Goal: Information Seeking & Learning: Learn about a topic

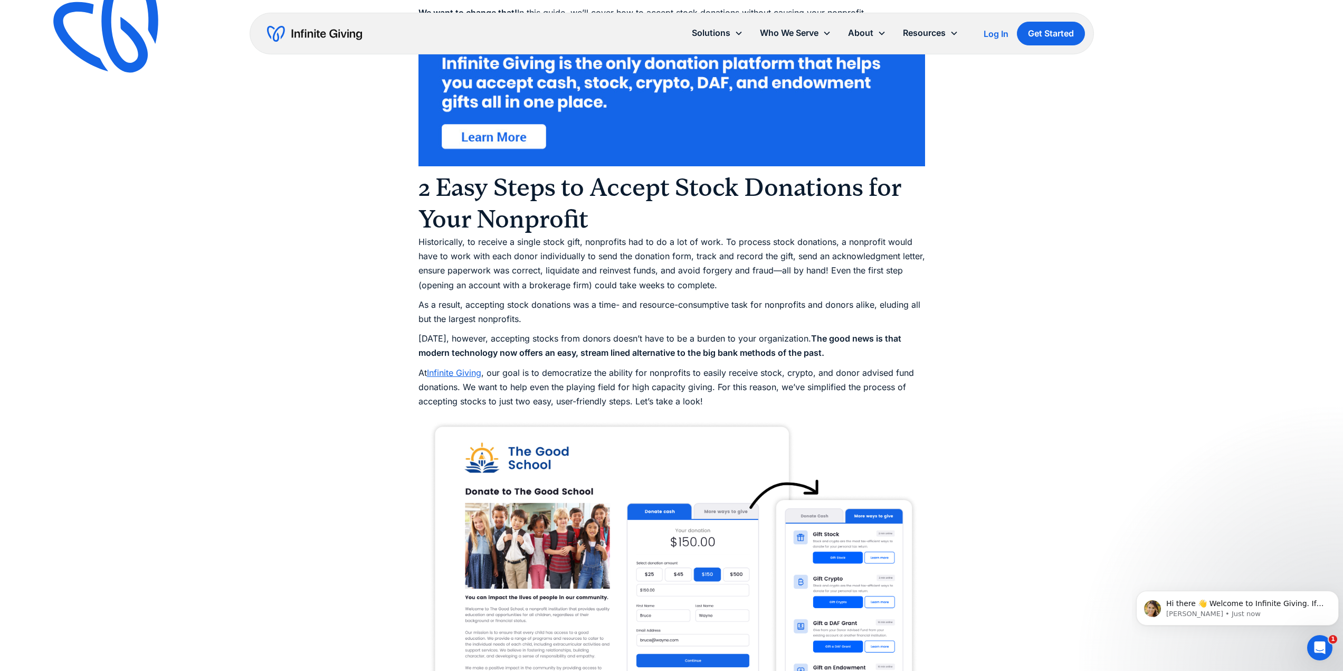
scroll to position [743, 0]
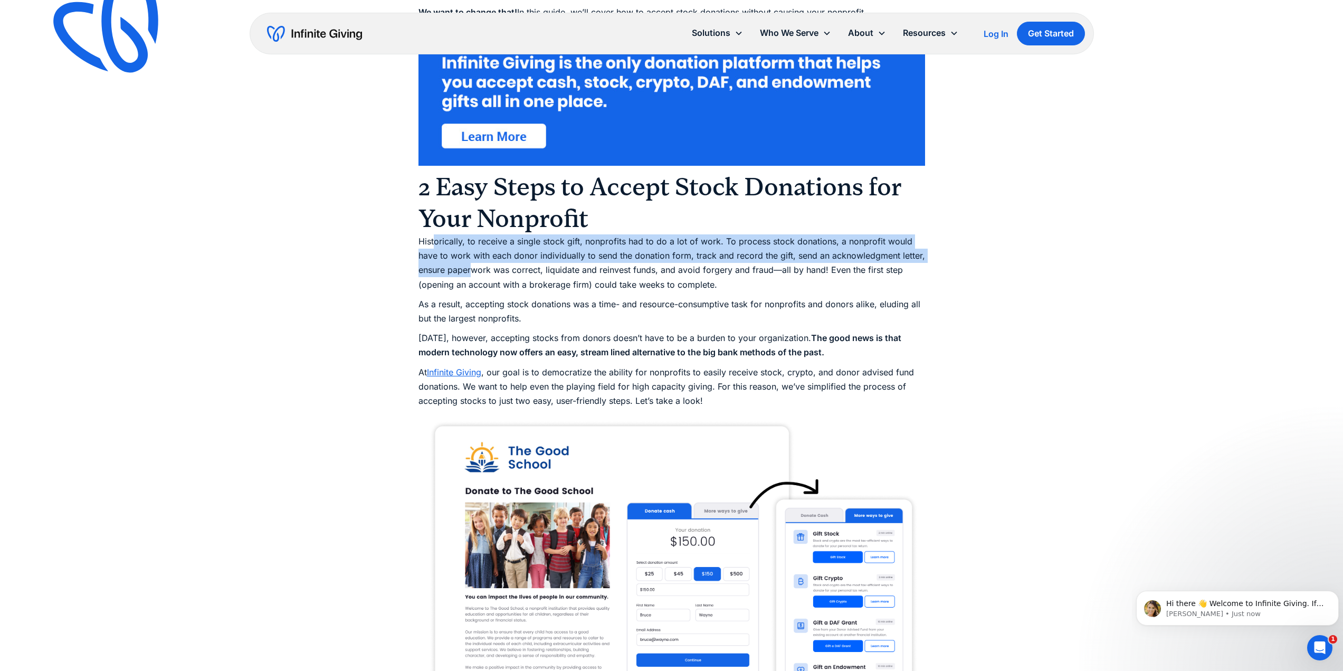
drag, startPoint x: 433, startPoint y: 243, endPoint x: 475, endPoint y: 269, distance: 49.3
click at [475, 269] on p "Historically, to receive a single stock gift, nonprofits had to do a lot of wor…" at bounding box center [672, 263] width 507 height 58
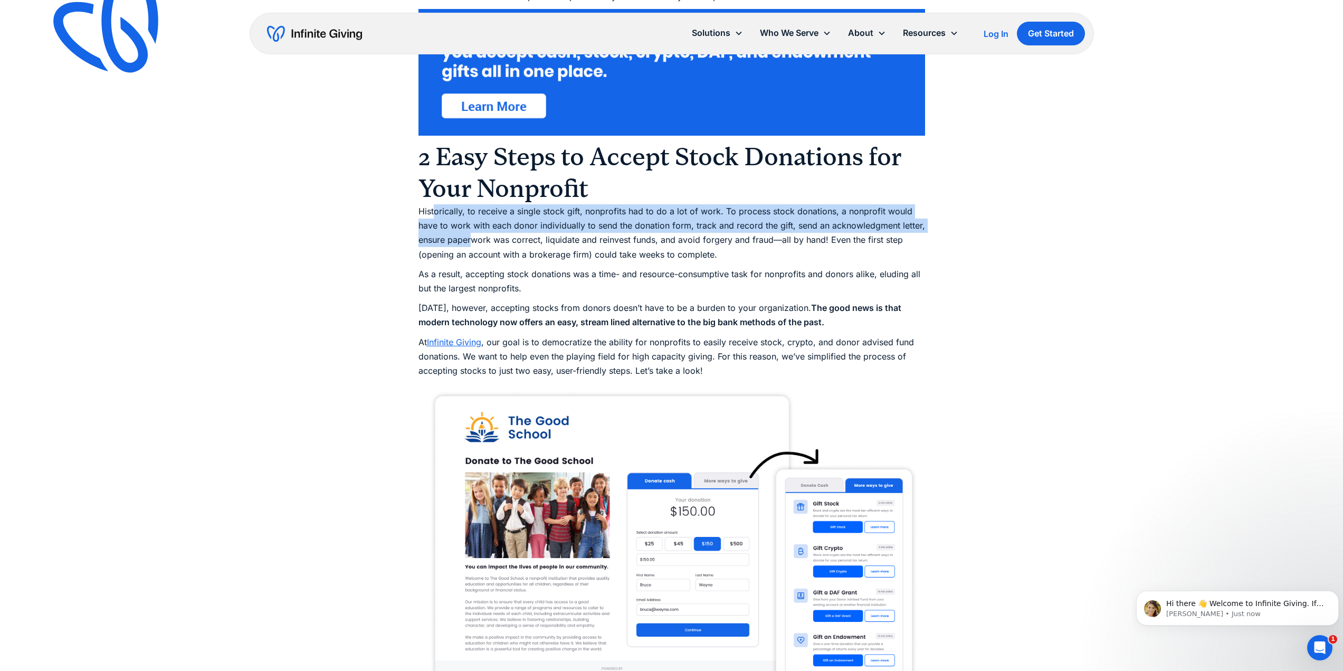
scroll to position [774, 0]
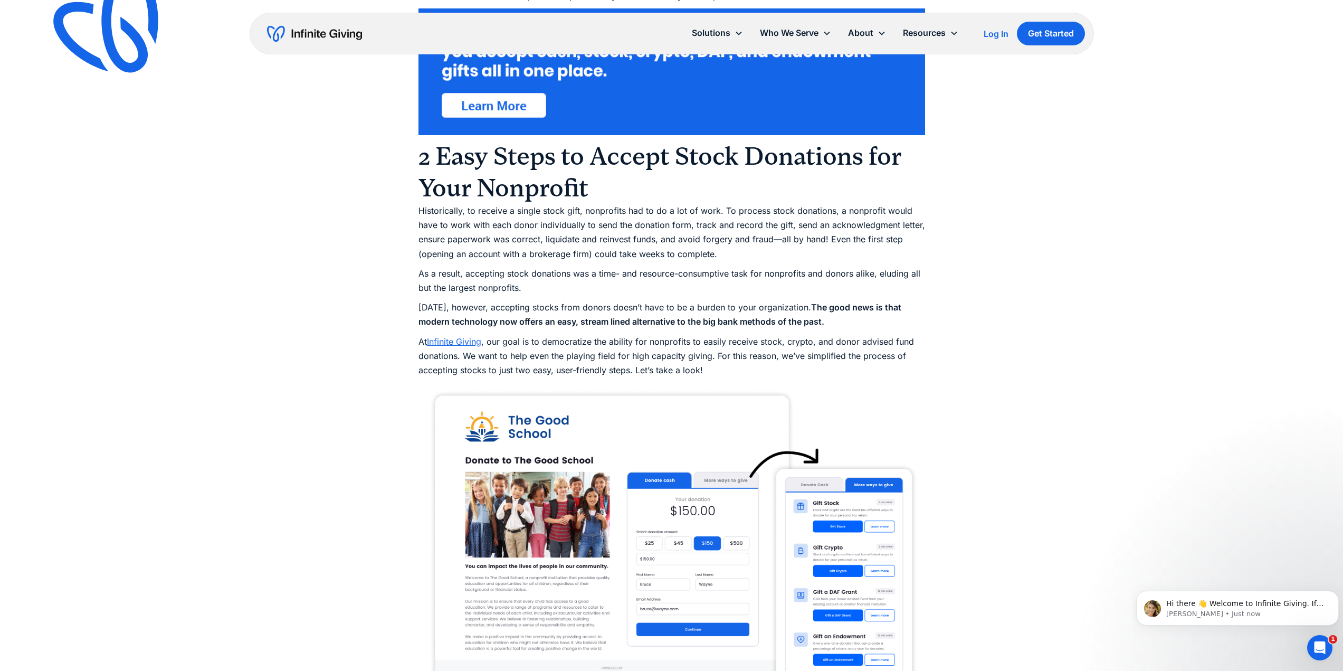
click at [475, 269] on p "As a result, accepting stock donations was a time- and resource-consumptive tas…" at bounding box center [672, 281] width 507 height 29
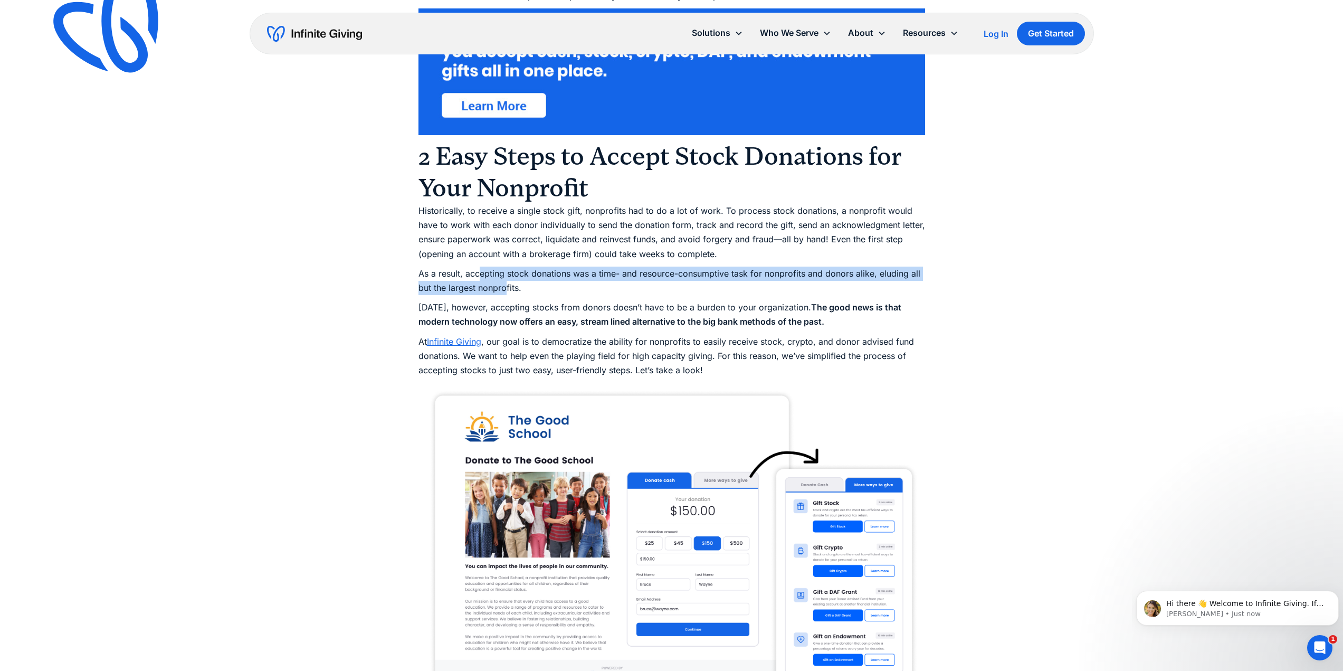
drag, startPoint x: 479, startPoint y: 276, endPoint x: 505, endPoint y: 291, distance: 29.8
click at [505, 291] on p "As a result, accepting stock donations was a time- and resource-consumptive tas…" at bounding box center [672, 281] width 507 height 29
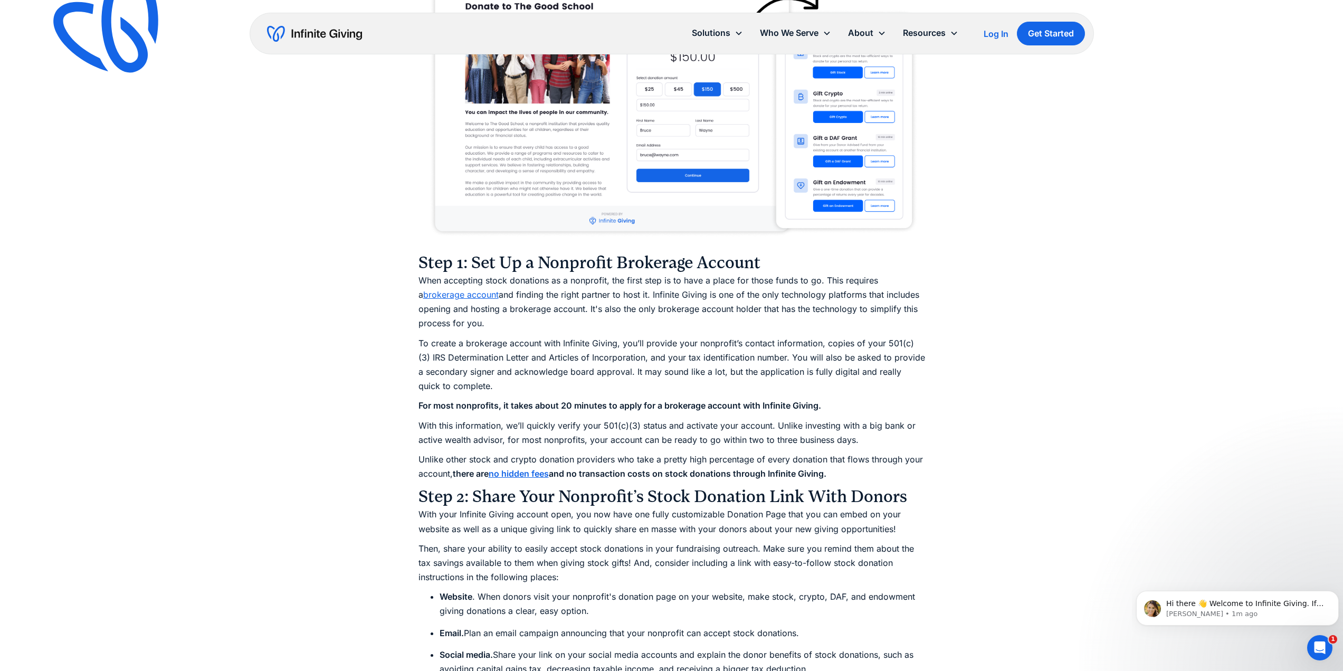
scroll to position [1229, 0]
drag, startPoint x: 596, startPoint y: 345, endPoint x: 604, endPoint y: 371, distance: 26.9
drag, startPoint x: 604, startPoint y: 371, endPoint x: 587, endPoint y: 343, distance: 32.0
click at [587, 343] on p "To create a brokerage account with Infinite Giving, you’ll provide your nonprof…" at bounding box center [672, 364] width 507 height 58
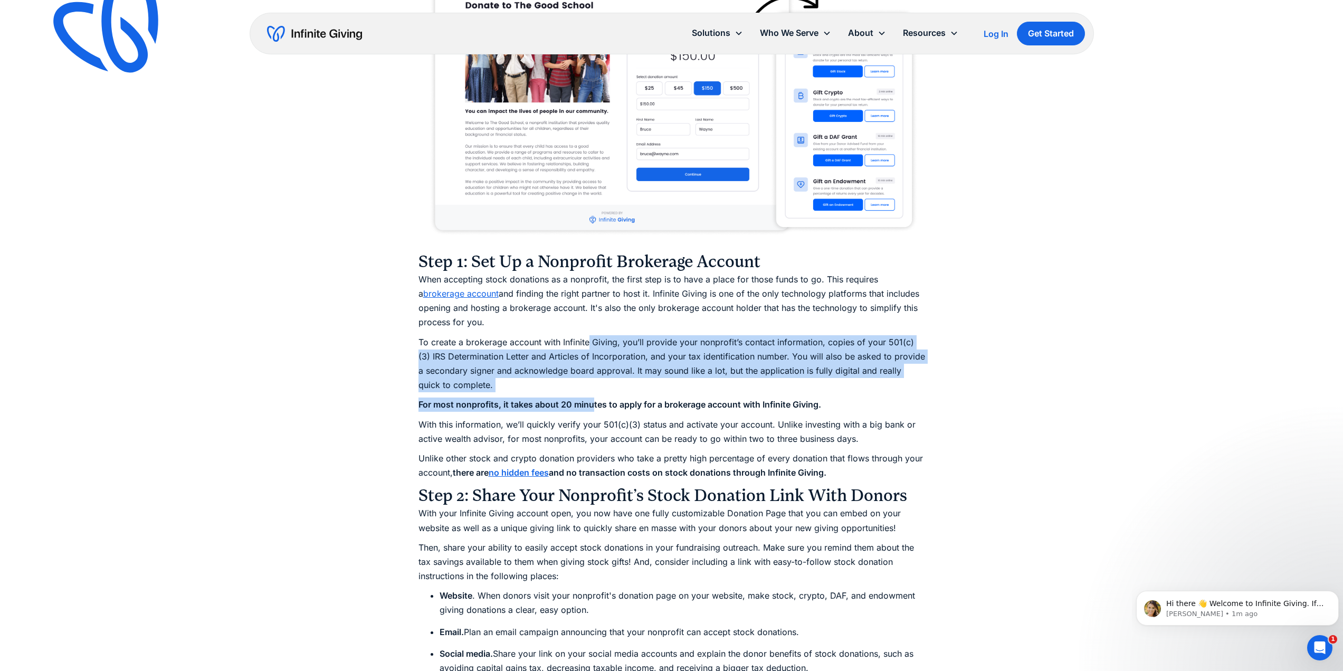
drag, startPoint x: 587, startPoint y: 343, endPoint x: 593, endPoint y: 395, distance: 52.1
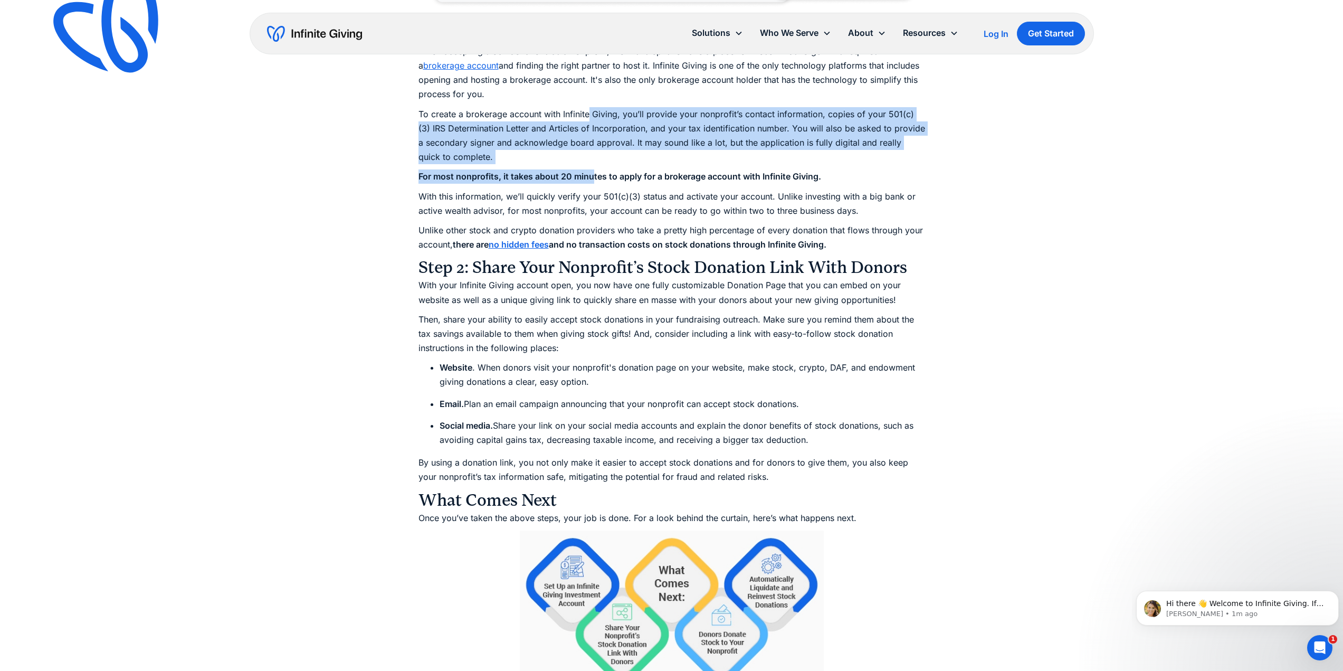
scroll to position [1457, 0]
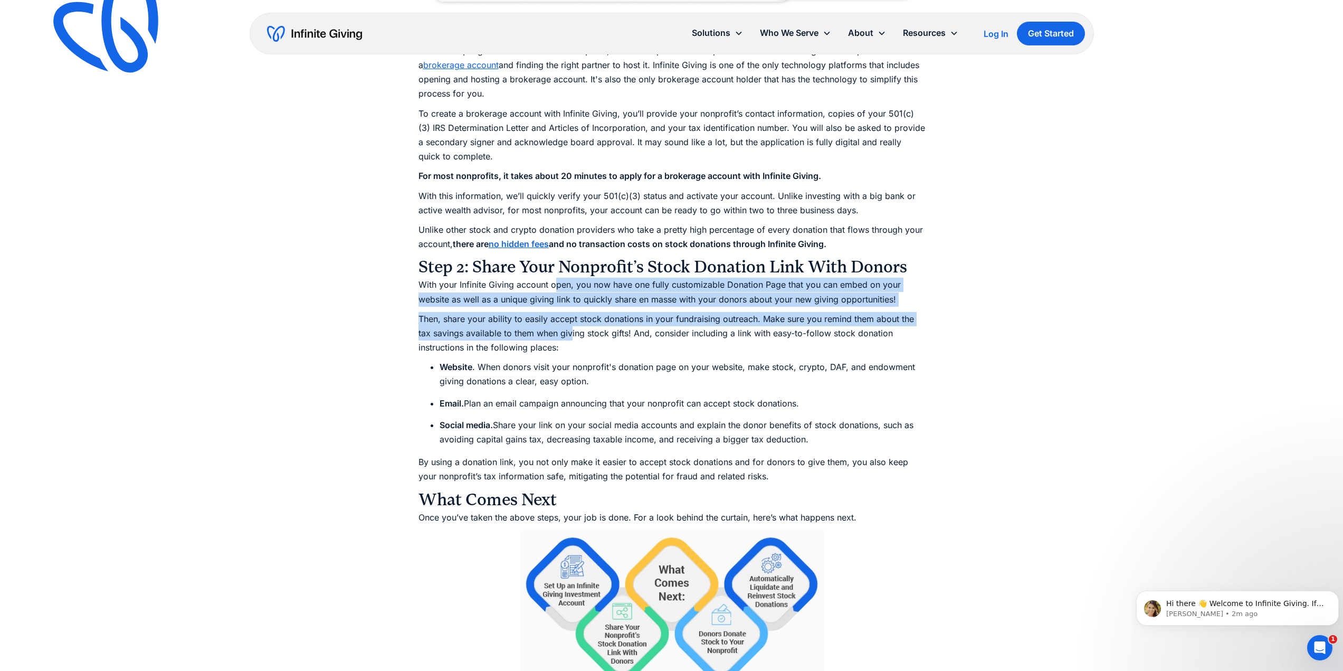
drag, startPoint x: 554, startPoint y: 286, endPoint x: 572, endPoint y: 331, distance: 48.6
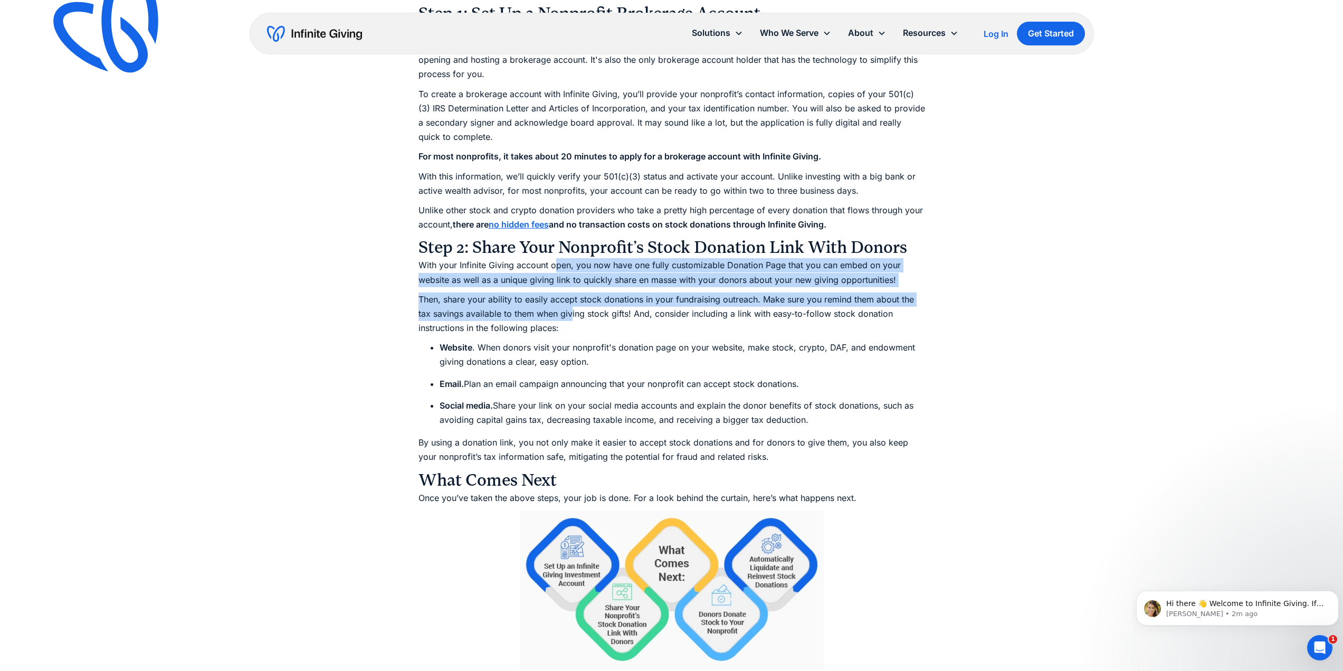
scroll to position [1478, 0]
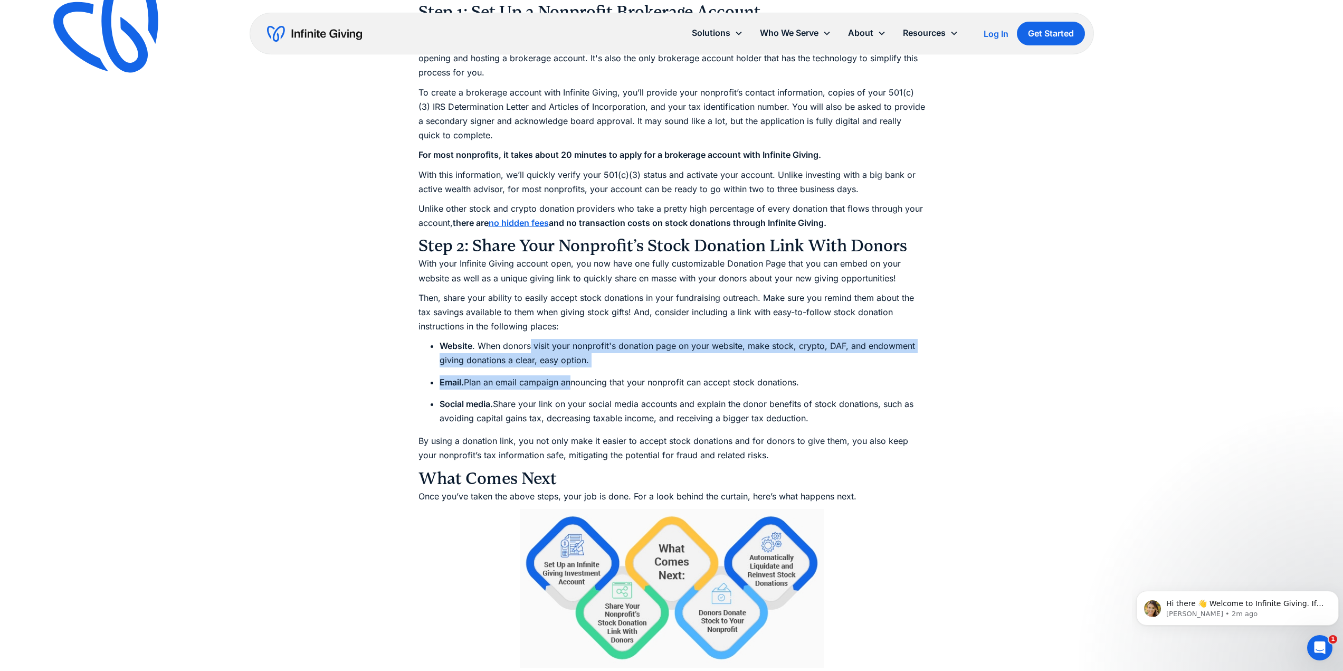
drag, startPoint x: 529, startPoint y: 346, endPoint x: 566, endPoint y: 375, distance: 46.6
click at [566, 375] on ul "Website . When donors visit your nonprofit's donation page on your website, mak…" at bounding box center [672, 382] width 507 height 87
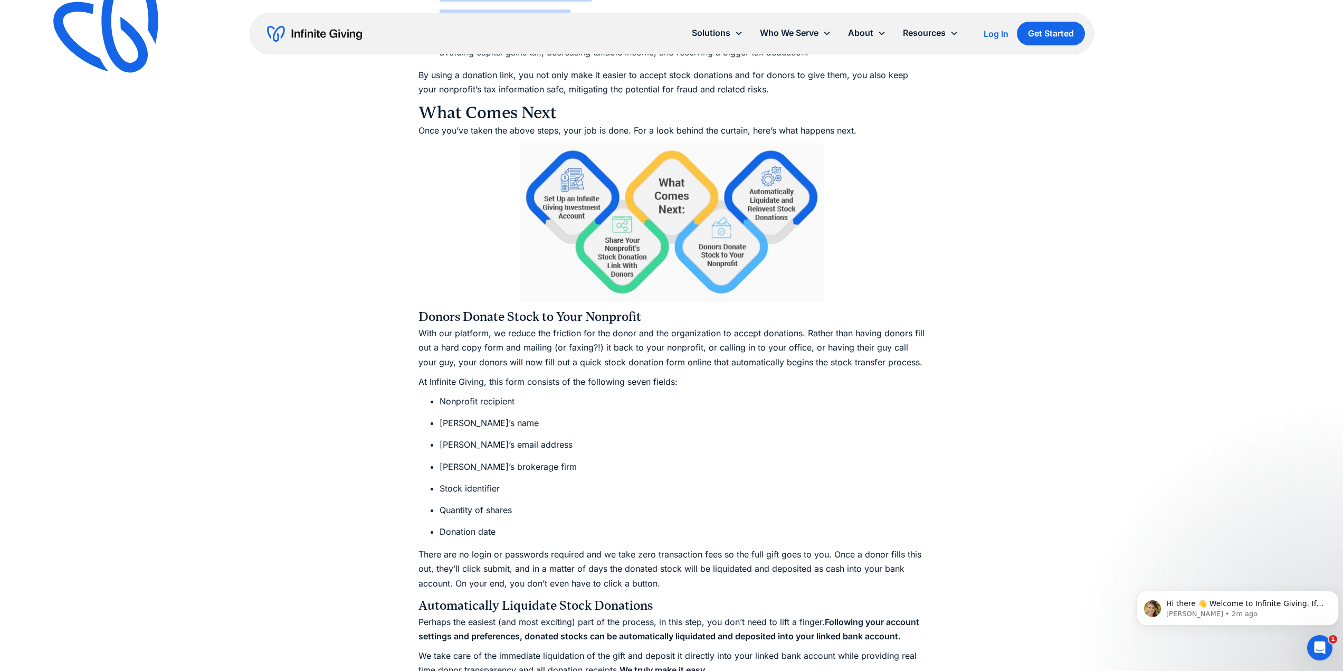
scroll to position [1846, 0]
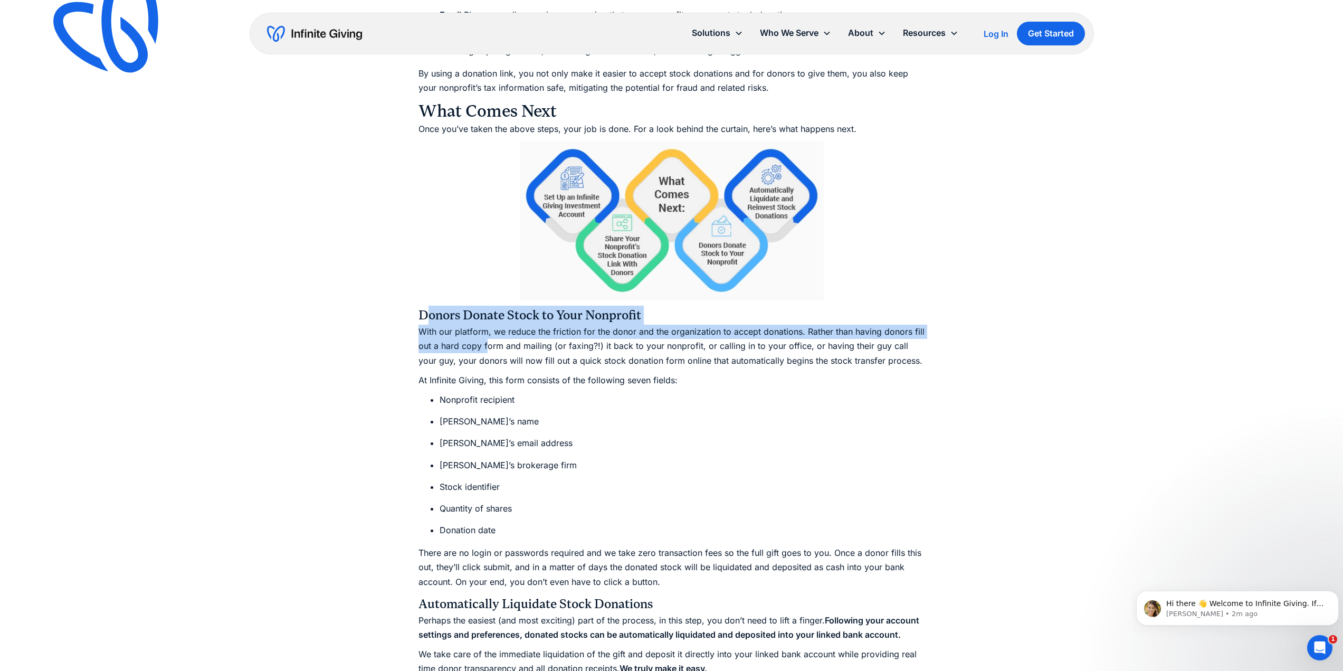
drag, startPoint x: 432, startPoint y: 310, endPoint x: 486, endPoint y: 346, distance: 65.1
click at [486, 346] on div "Let’s begin with a statistic: Nonprofits receiving stock donations (in addition…" at bounding box center [672, 558] width 507 height 3545
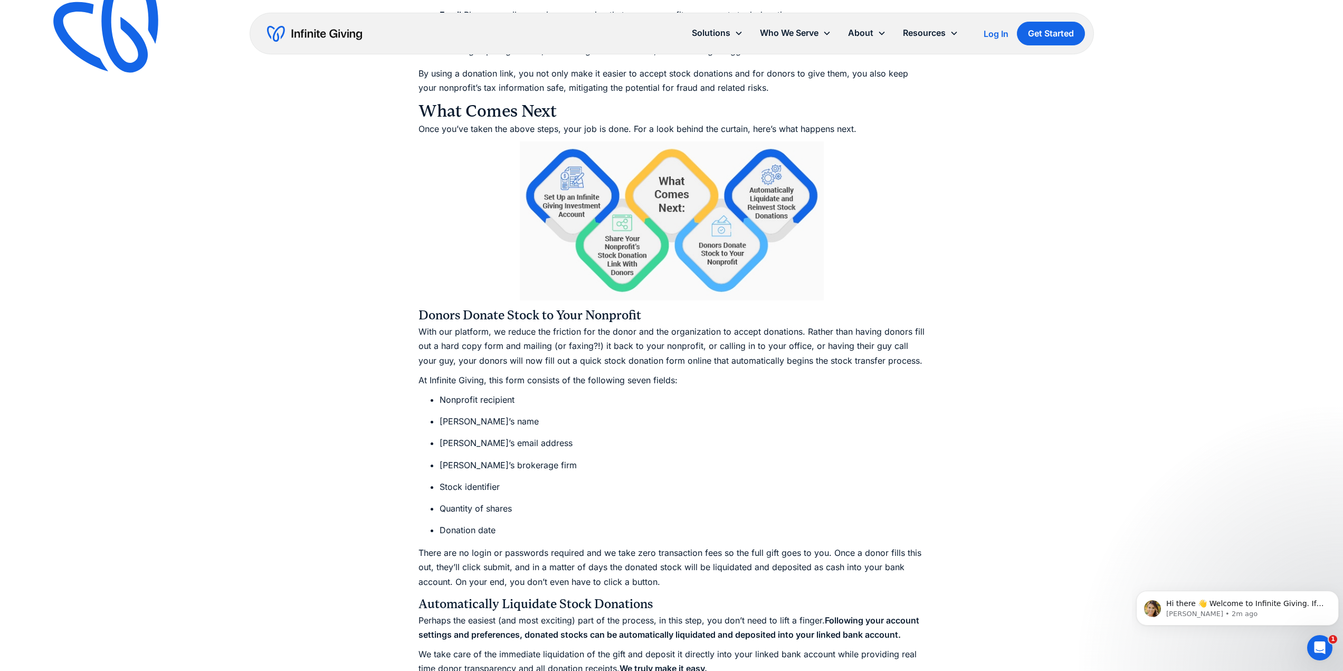
click at [479, 360] on p "With our platform, we reduce the friction for the donor and the organization to…" at bounding box center [672, 346] width 507 height 43
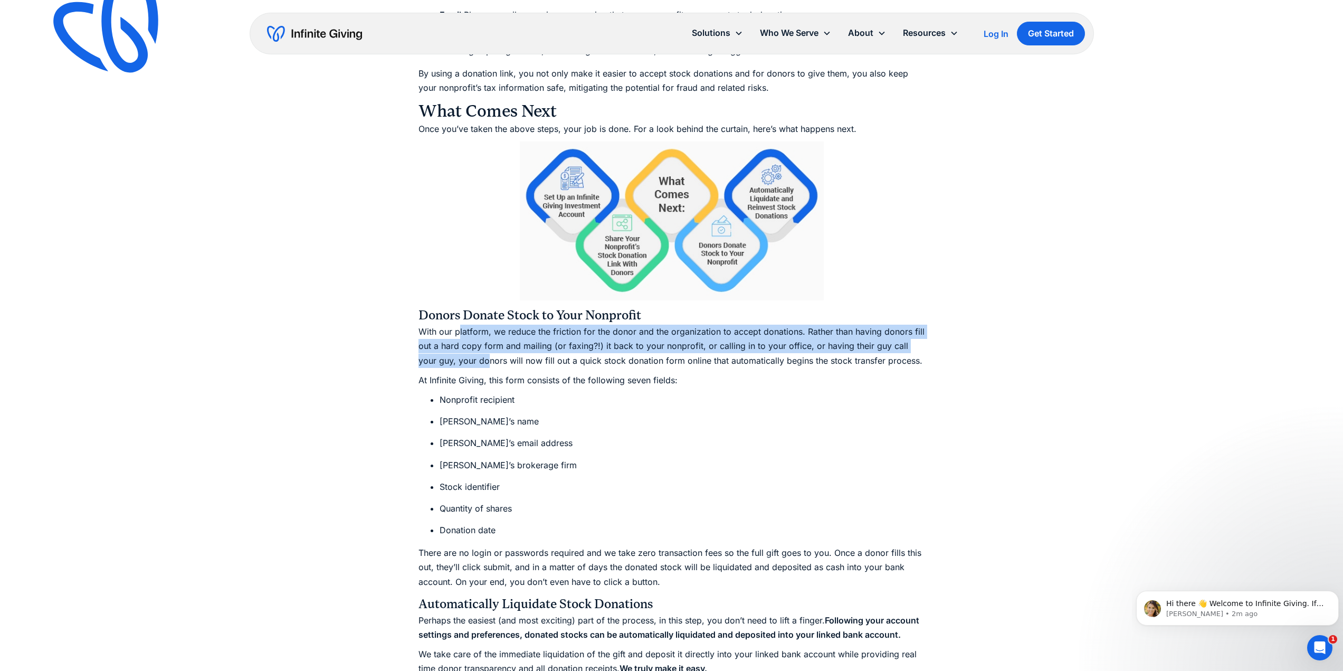
drag, startPoint x: 460, startPoint y: 331, endPoint x: 469, endPoint y: 358, distance: 27.7
click at [469, 358] on p "With our platform, we reduce the friction for the donor and the organization to…" at bounding box center [672, 346] width 507 height 43
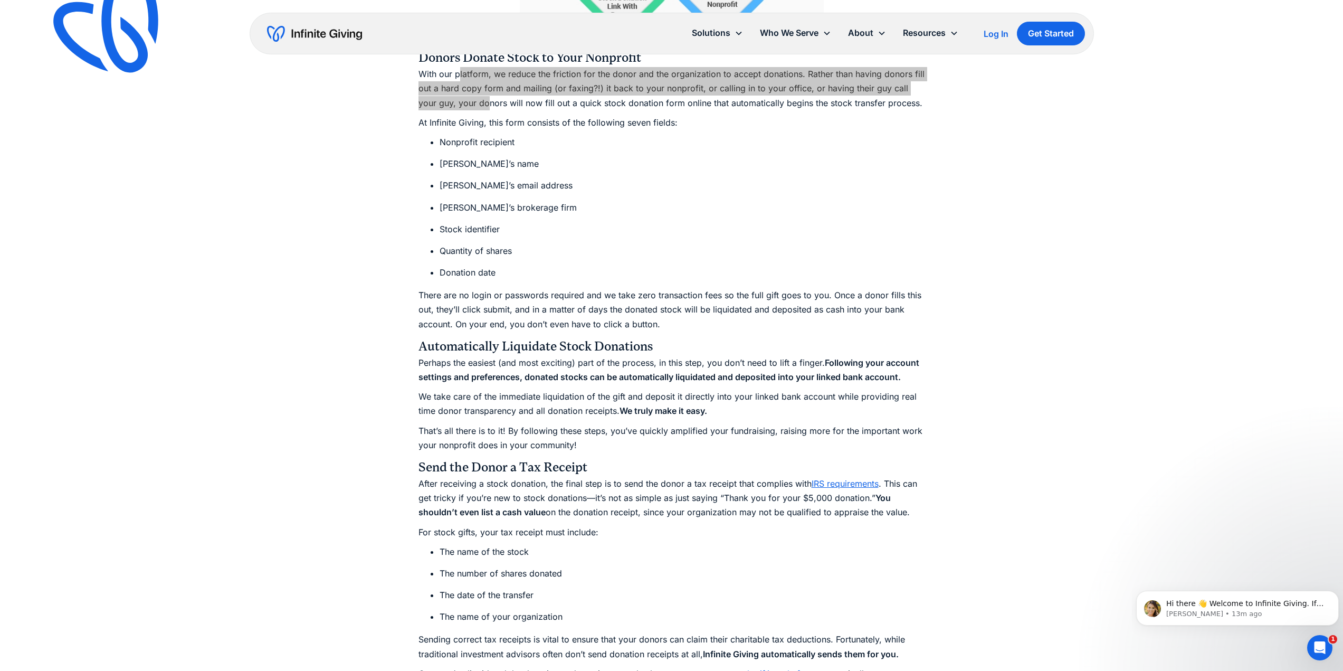
scroll to position [2105, 0]
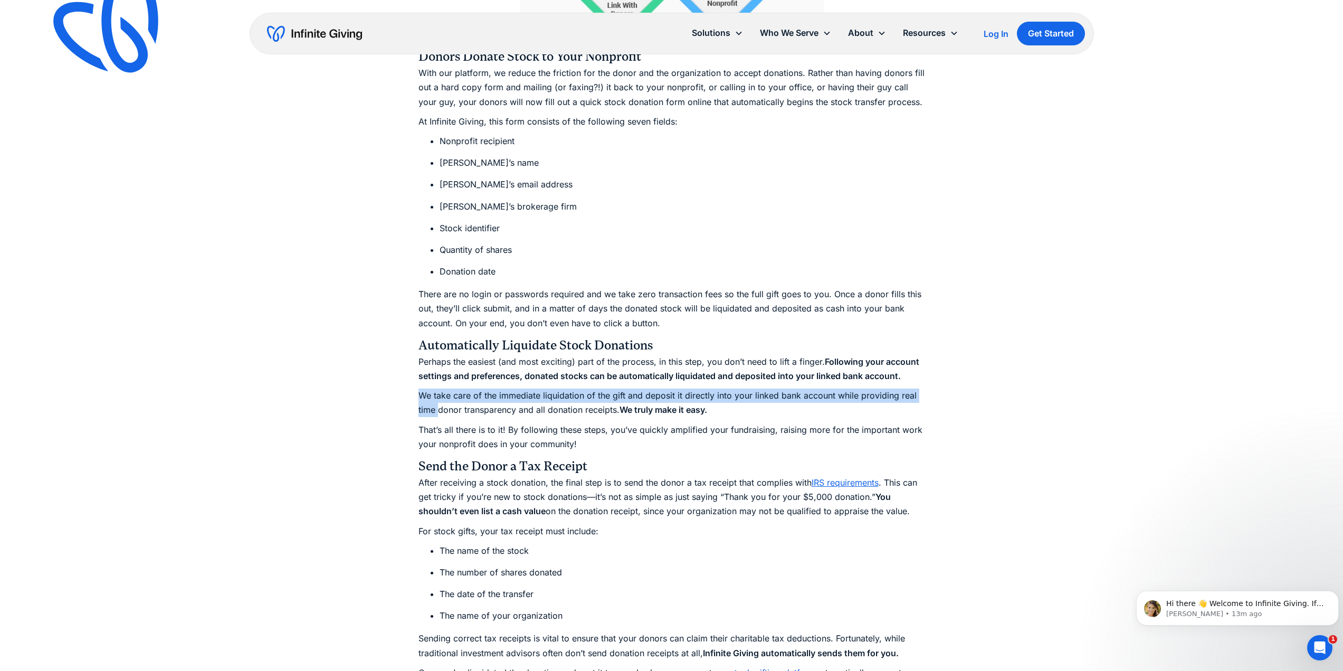
drag, startPoint x: 421, startPoint y: 396, endPoint x: 438, endPoint y: 410, distance: 21.8
click at [438, 410] on p "We take care of the immediate liquidation of the gift and deposit it directly i…" at bounding box center [672, 402] width 507 height 29
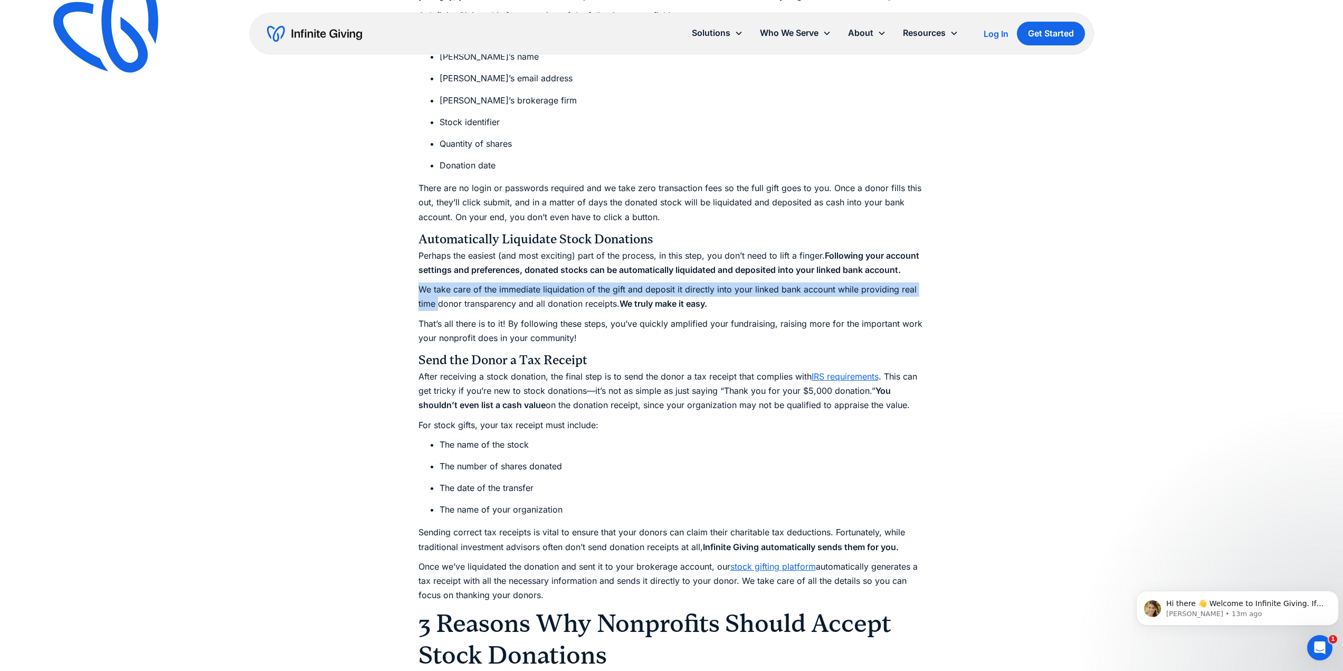
scroll to position [2211, 0]
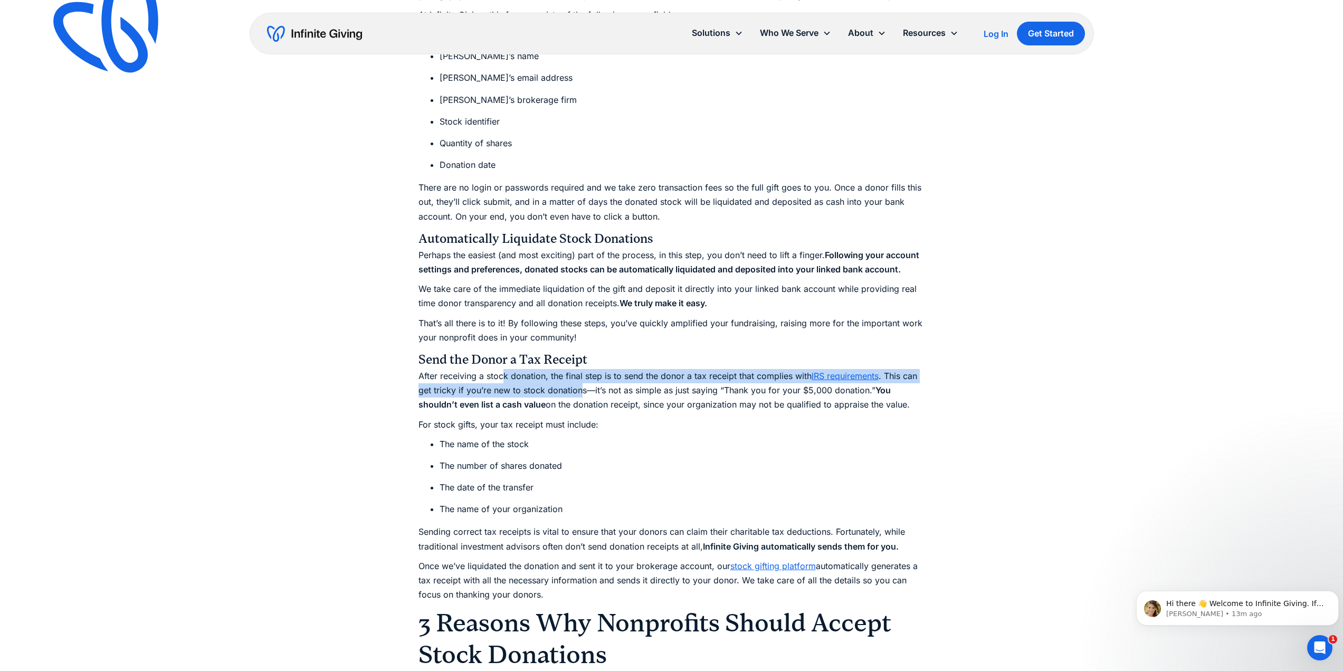
drag, startPoint x: 505, startPoint y: 377, endPoint x: 579, endPoint y: 388, distance: 75.3
click at [579, 388] on p "After receiving a stock donation, the final step is to send the donor a tax rec…" at bounding box center [672, 390] width 507 height 43
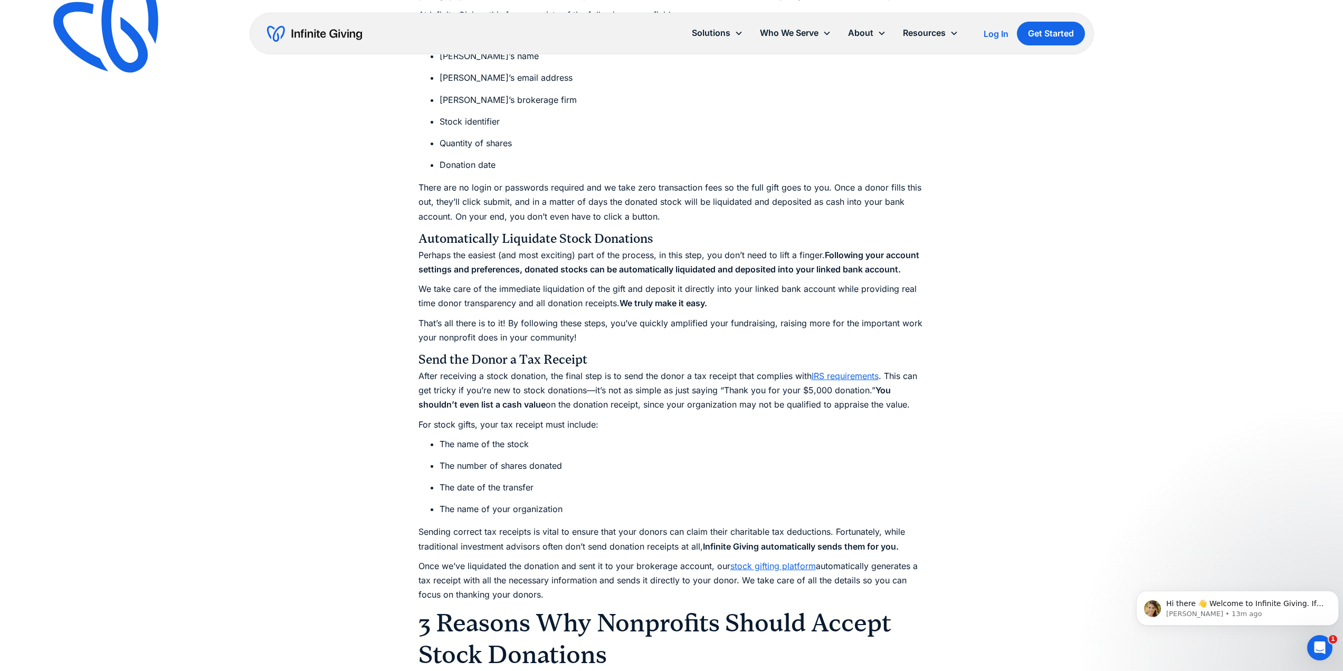
click at [582, 405] on p "After receiving a stock donation, the final step is to send the donor a tax rec…" at bounding box center [672, 390] width 507 height 43
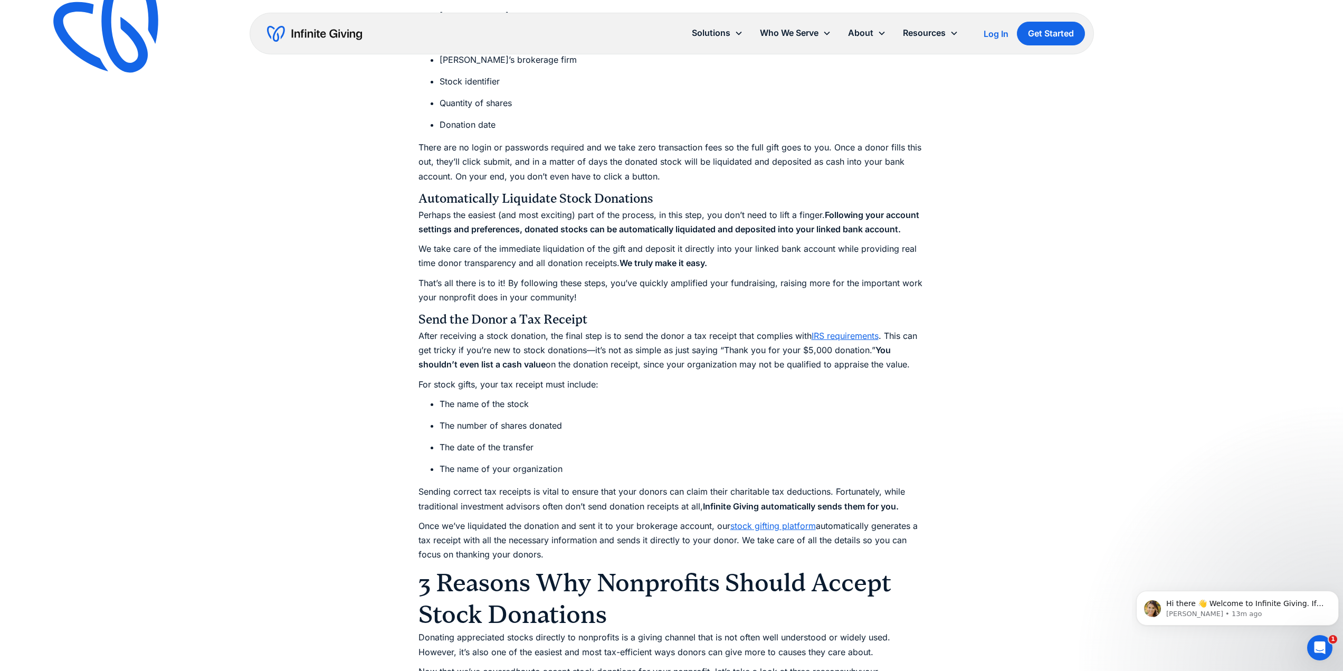
scroll to position [2252, 0]
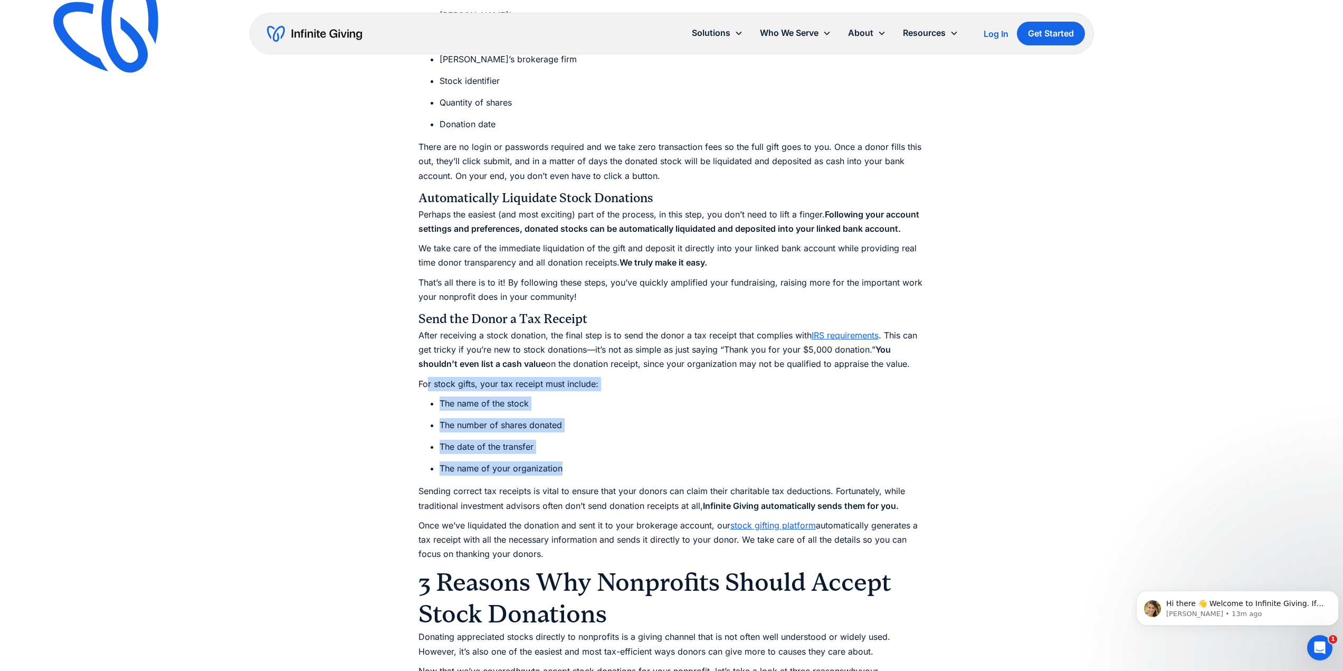
drag, startPoint x: 426, startPoint y: 384, endPoint x: 561, endPoint y: 467, distance: 157.8
click at [561, 467] on div "Let’s begin with a statistic: Nonprofits receiving stock donations (in addition…" at bounding box center [672, 152] width 507 height 3545
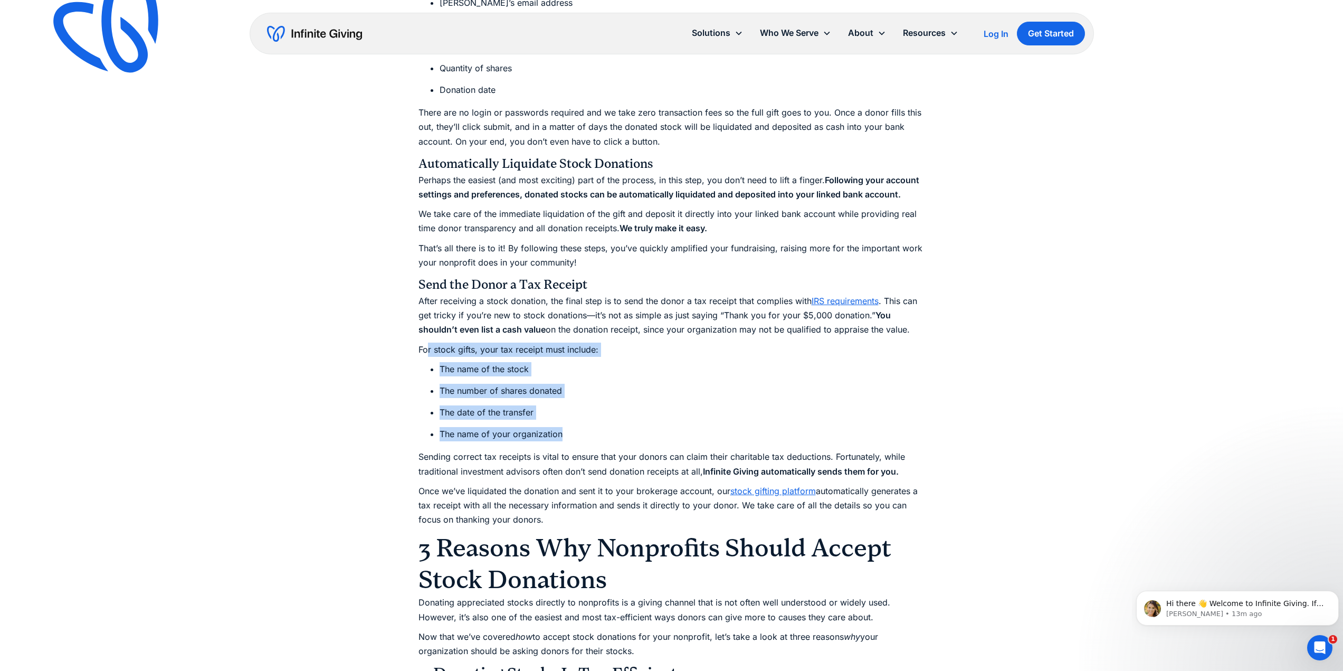
scroll to position [2287, 0]
click at [584, 431] on li "The name of your organization" at bounding box center [683, 433] width 486 height 14
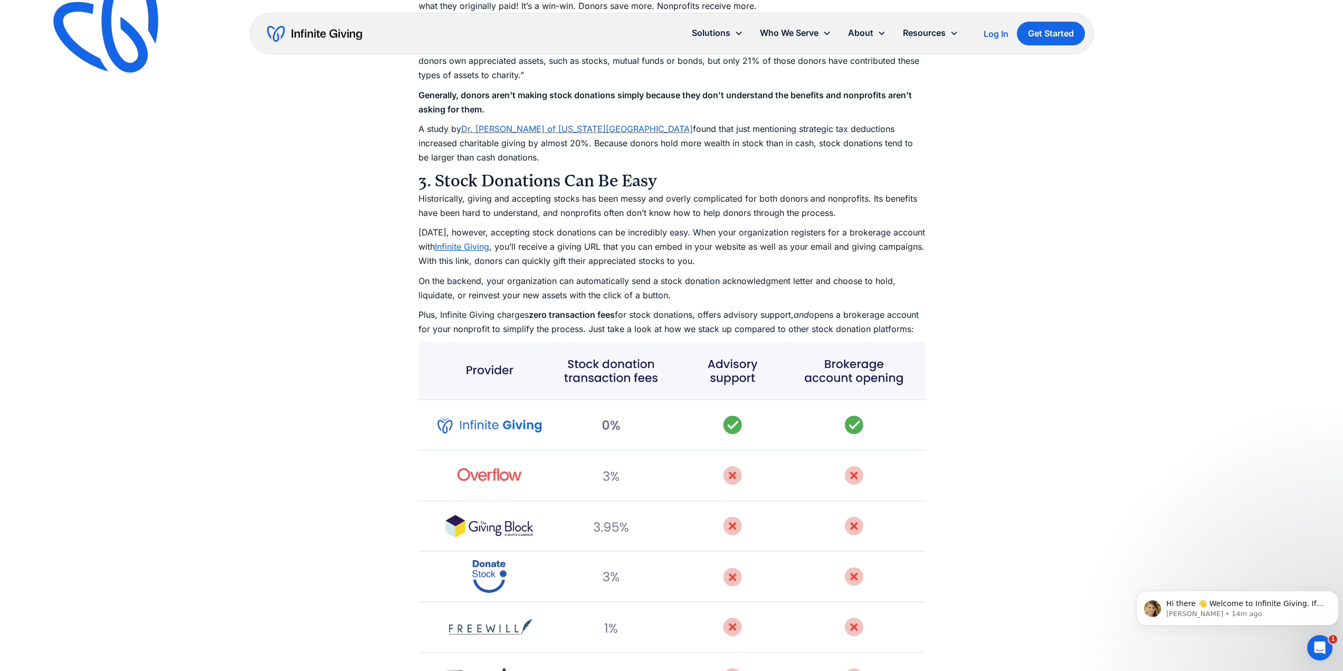
scroll to position [3035, 0]
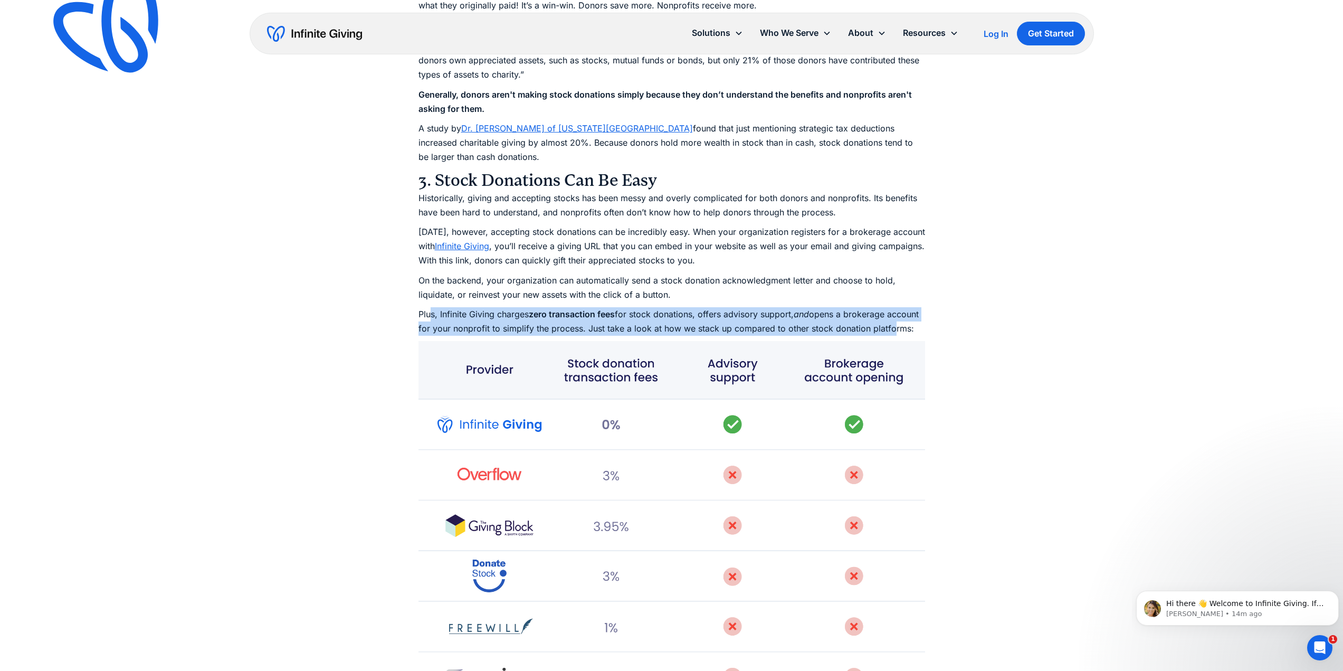
drag, startPoint x: 430, startPoint y: 310, endPoint x: 438, endPoint y: 339, distance: 29.7
click at [438, 336] on p "Plus, Infinite Giving charges zero transaction fees for stock donations, offers…" at bounding box center [672, 321] width 507 height 29
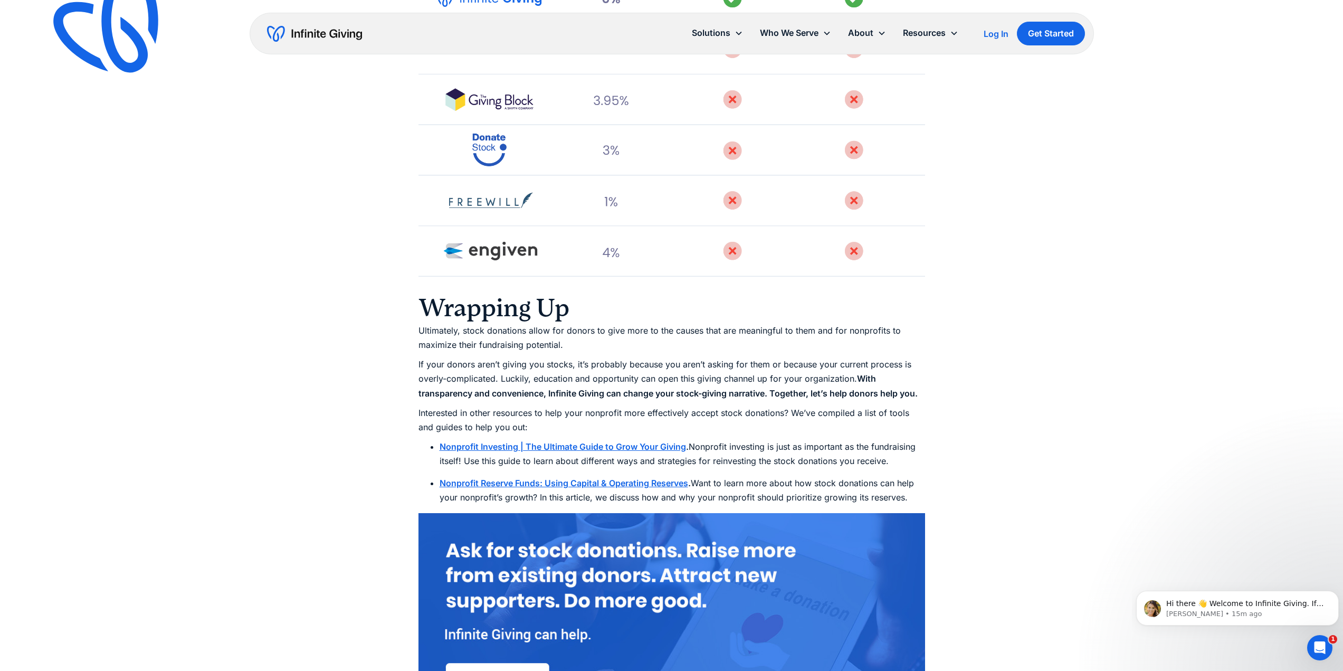
scroll to position [3463, 0]
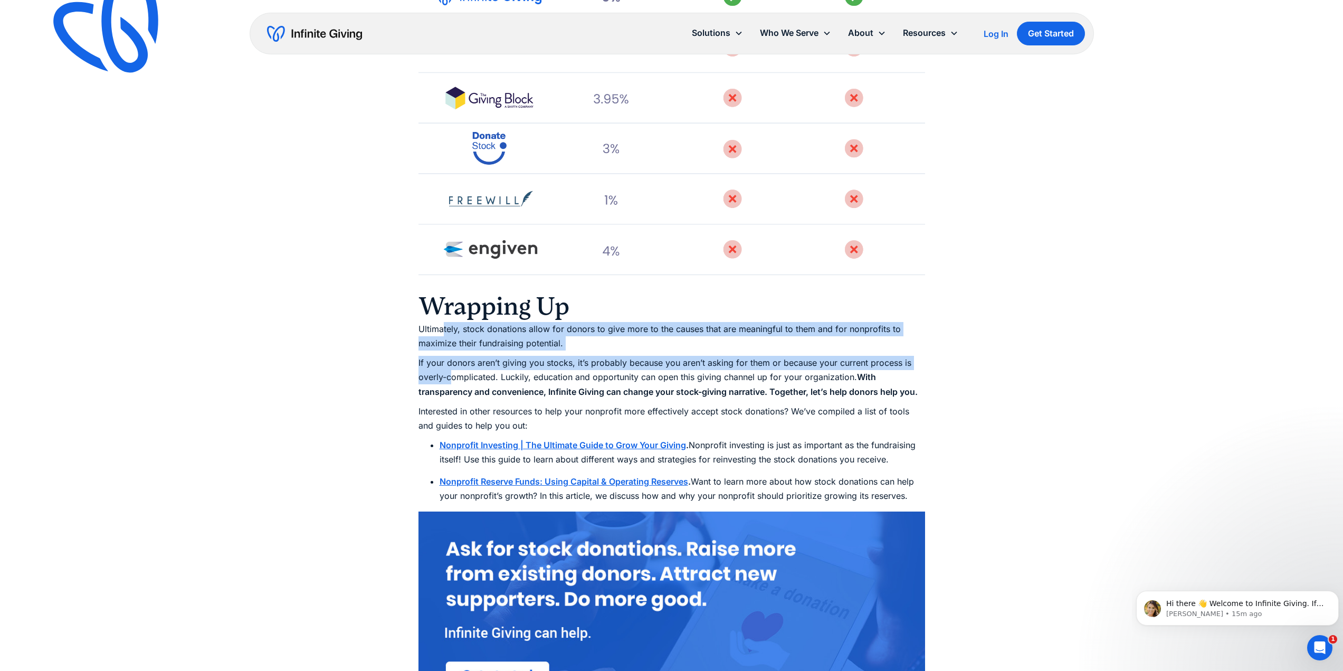
drag, startPoint x: 443, startPoint y: 347, endPoint x: 451, endPoint y: 393, distance: 46.7
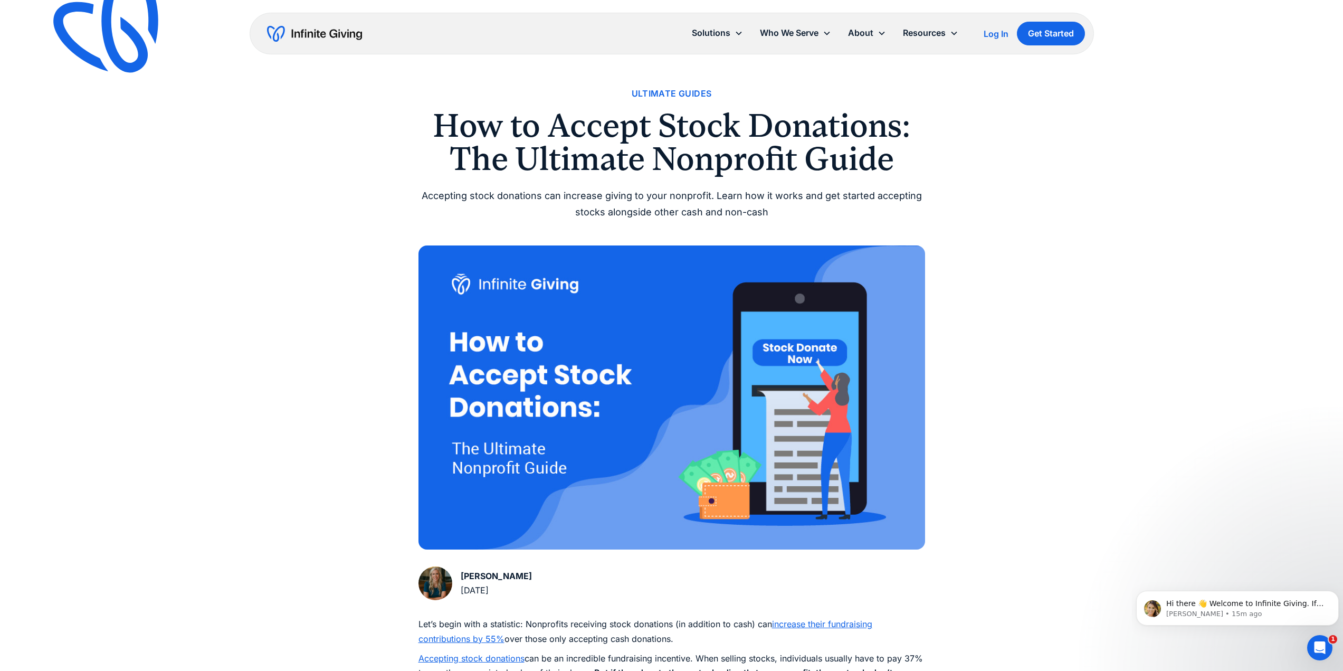
scroll to position [0, 0]
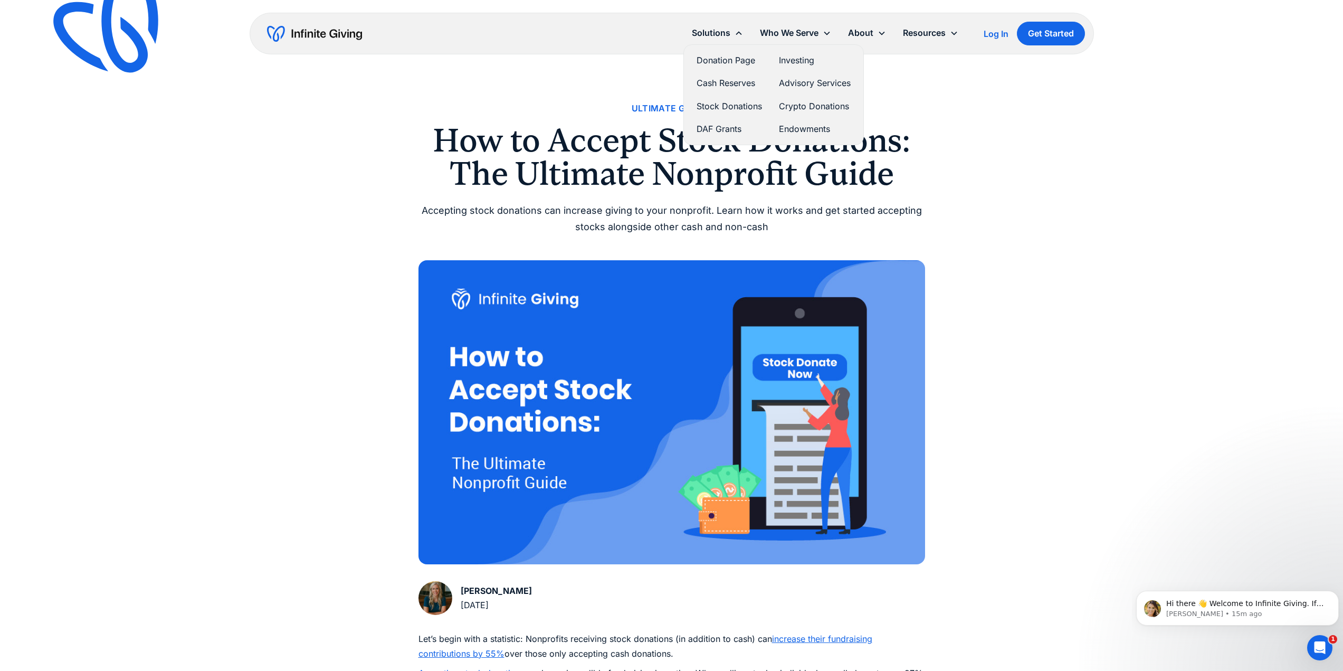
click at [732, 81] on link "Cash Reserves" at bounding box center [729, 83] width 65 height 14
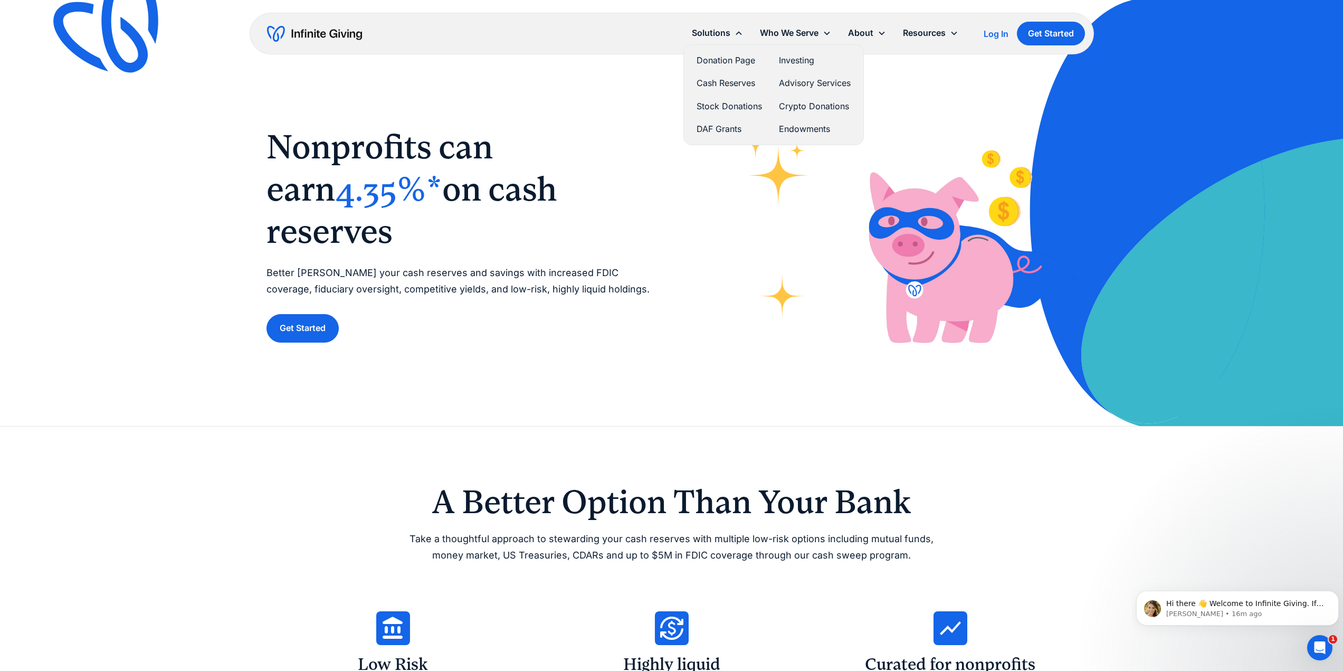
click at [738, 127] on link "DAF Grants" at bounding box center [729, 129] width 65 height 14
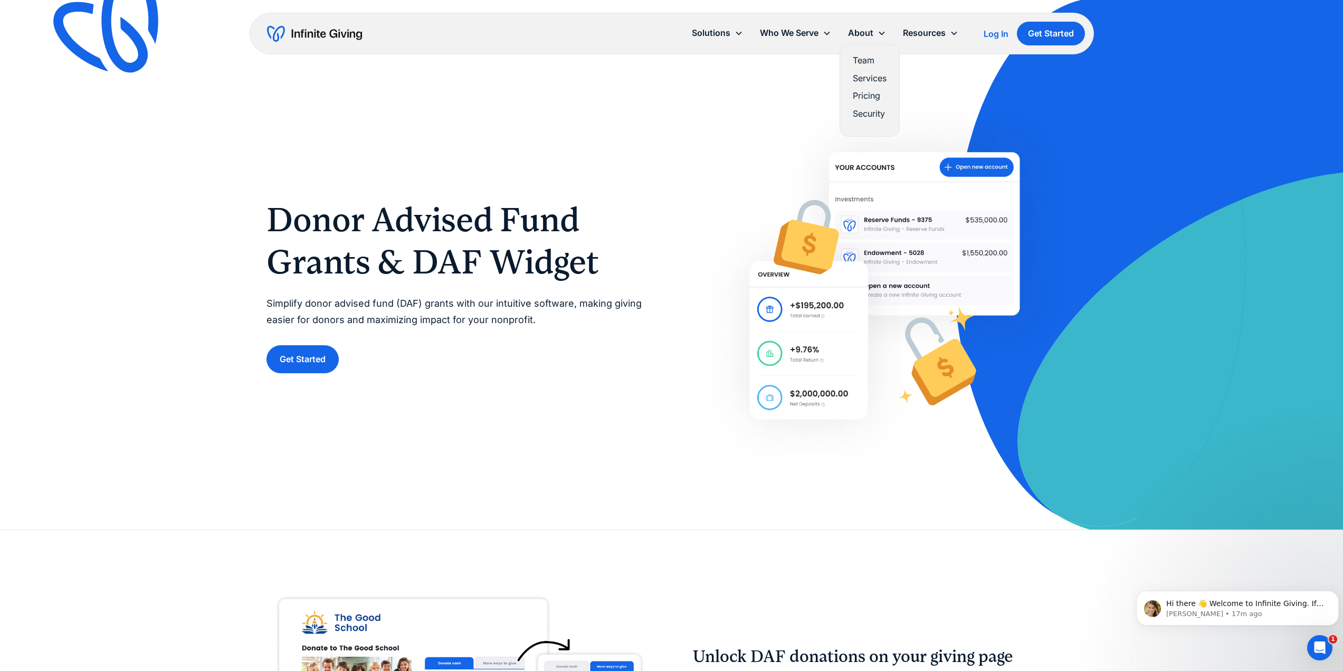
click at [861, 93] on link "Pricing" at bounding box center [870, 96] width 34 height 14
